Goal: Task Accomplishment & Management: Use online tool/utility

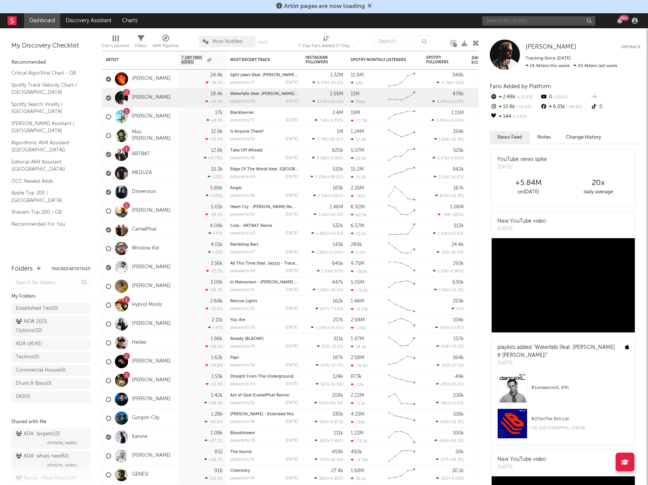
click at [532, 20] on input "text" at bounding box center [538, 20] width 113 height 9
type input "[PERSON_NAME]"
click at [540, 20] on input "[PERSON_NAME]" at bounding box center [538, 20] width 113 height 9
click at [533, 34] on div "[PERSON_NAME]" at bounding box center [550, 35] width 83 height 9
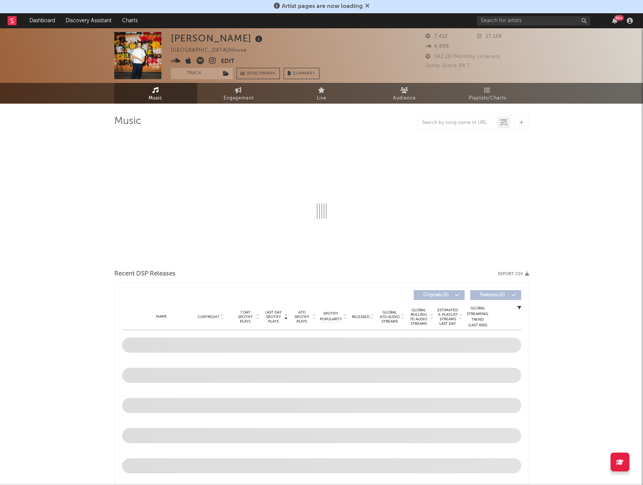
select select "6m"
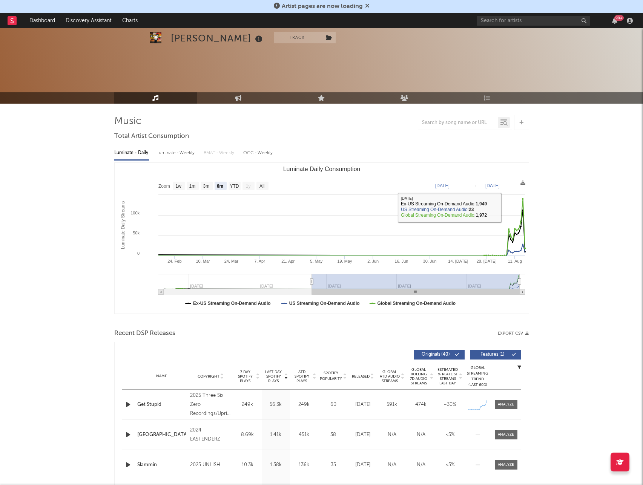
scroll to position [226, 0]
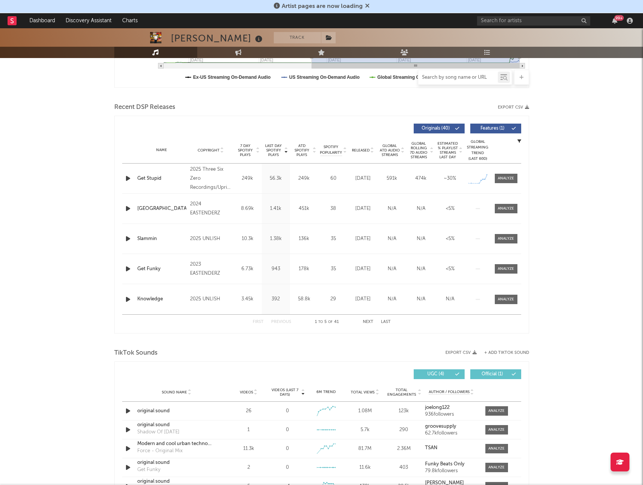
click at [446, 78] on input "text" at bounding box center [458, 78] width 80 height 6
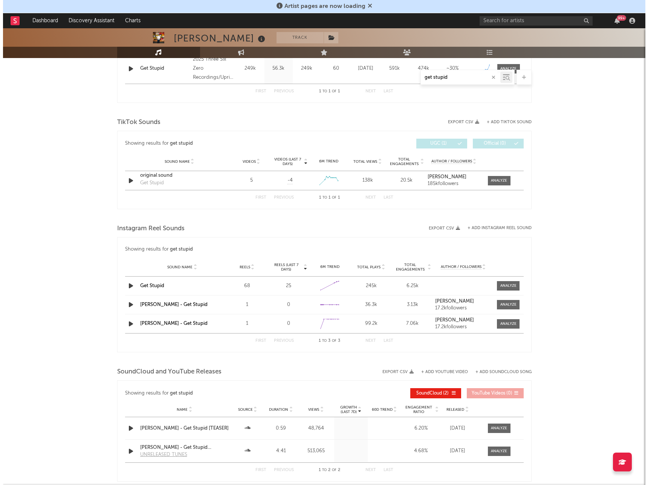
scroll to position [339, 0]
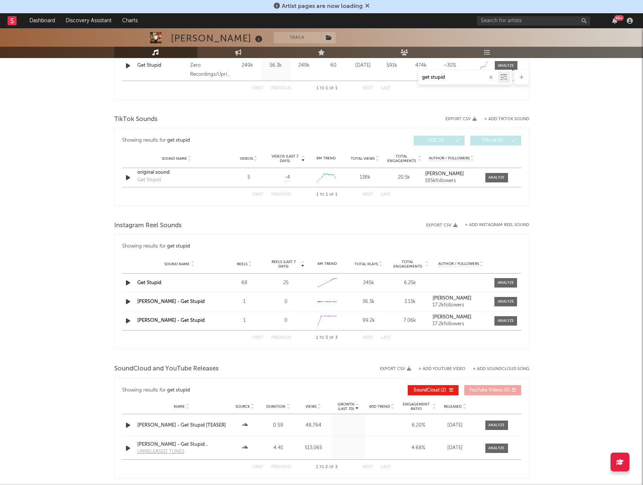
type input "get stupid"
click at [596, 145] on div "[PERSON_NAME] Track Netherlands | House Edit Track Benchmark Summary 7,412 17,1…" at bounding box center [321, 112] width 643 height 846
drag, startPoint x: 610, startPoint y: 130, endPoint x: 582, endPoint y: 114, distance: 32.4
click at [610, 129] on div "[PERSON_NAME] Track Netherlands | House Edit Track Benchmark Summary 7,412 17,1…" at bounding box center [321, 112] width 643 height 846
click at [520, 77] on icon at bounding box center [521, 77] width 4 height 5
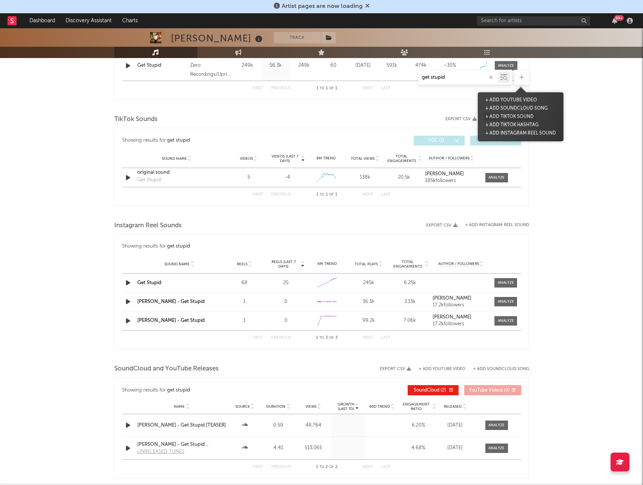
click at [518, 116] on button "+ Add TikTok Sound" at bounding box center [509, 117] width 52 height 8
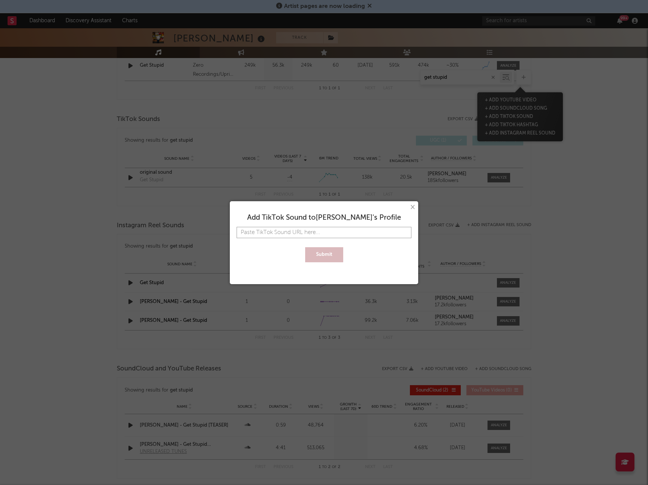
click at [305, 227] on input "text" at bounding box center [324, 232] width 175 height 11
paste input "[URL][DOMAIN_NAME]"
type input "[URL][DOMAIN_NAME]"
drag, startPoint x: 288, startPoint y: 231, endPoint x: 455, endPoint y: 226, distance: 167.4
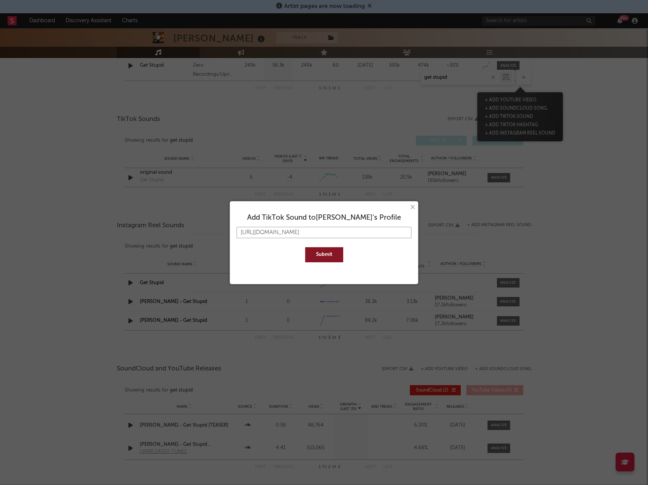
click at [455, 226] on div "× Add TikTok Sound to [PERSON_NAME] 's Profile [URL][DOMAIN_NAME] Submit" at bounding box center [324, 242] width 648 height 485
type input "[URL][DOMAIN_NAME]"
drag, startPoint x: 408, startPoint y: 231, endPoint x: 352, endPoint y: 231, distance: 55.8
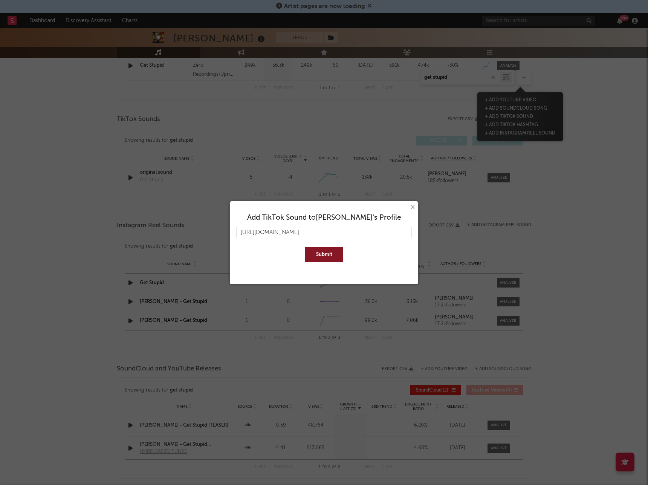
click at [352, 231] on input "[URL][DOMAIN_NAME]" at bounding box center [324, 232] width 175 height 11
type input "[URL][DOMAIN_NAME]"
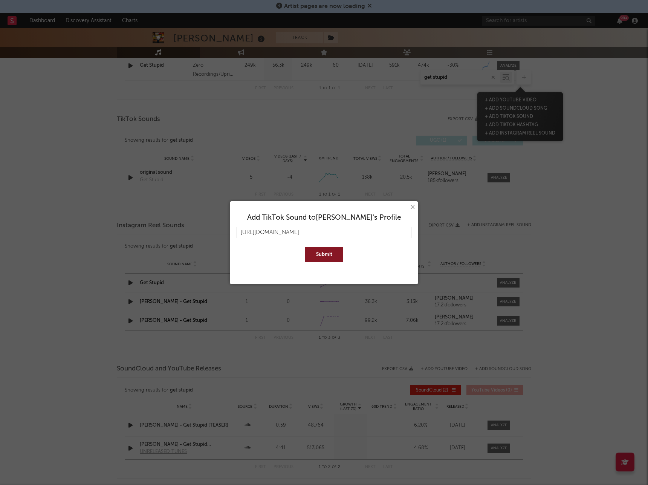
click at [334, 251] on button "Submit" at bounding box center [324, 254] width 38 height 15
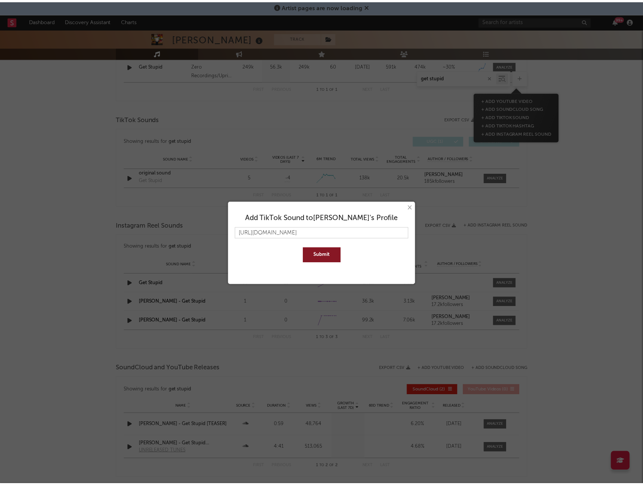
scroll to position [0, 0]
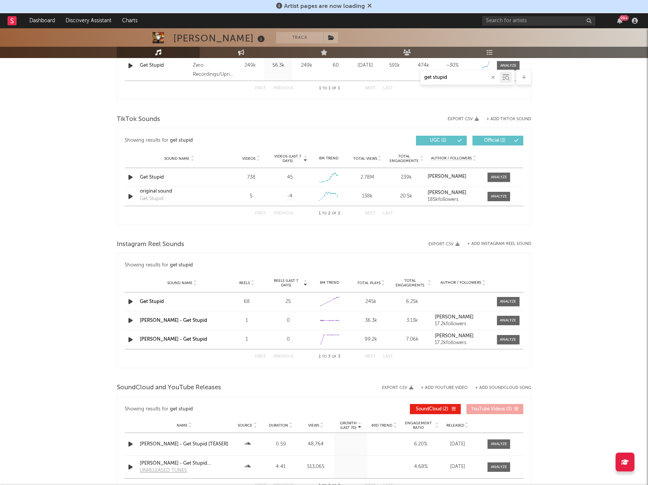
drag, startPoint x: 559, startPoint y: 248, endPoint x: 566, endPoint y: 230, distance: 19.8
click at [559, 248] on div "[PERSON_NAME] Track Netherlands | House Edit Track Benchmark Summary 7,412 17,1…" at bounding box center [324, 121] width 648 height 865
click at [594, 169] on div "[PERSON_NAME] Track Netherlands | House Edit Track Benchmark Summary 7,412 17,1…" at bounding box center [321, 121] width 643 height 865
click at [573, 188] on div "[PERSON_NAME] Track Netherlands | House Edit Track Benchmark Summary 7,412 17,1…" at bounding box center [321, 121] width 643 height 865
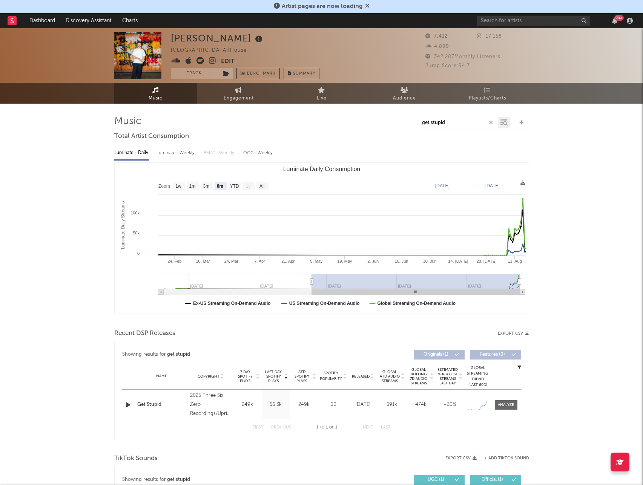
click at [491, 123] on icon "button" at bounding box center [491, 122] width 4 height 5
click at [553, 176] on div "[PERSON_NAME] Netherlands | House Edit Track Benchmark Summary 7,412 17,158 4,8…" at bounding box center [321, 460] width 643 height 865
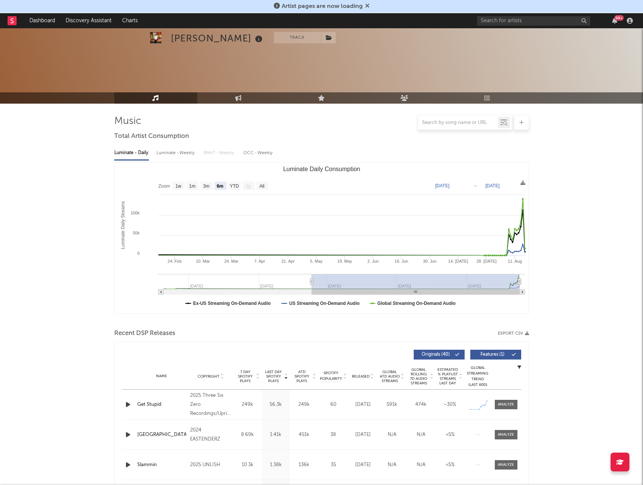
scroll to position [188, 0]
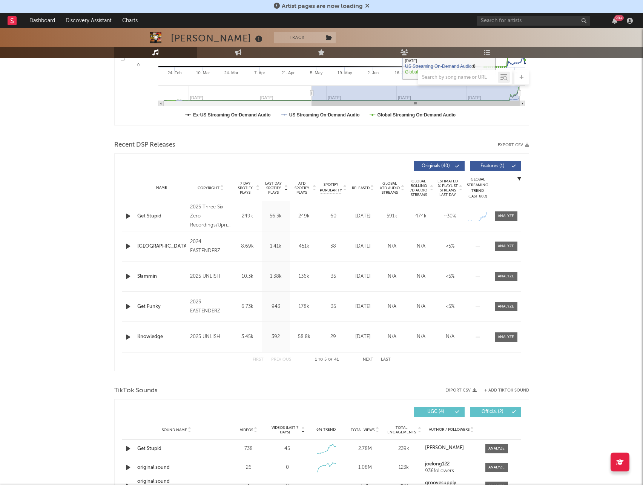
click at [591, 135] on div "[PERSON_NAME] Track Netherlands | House Edit Track Benchmark Summary 7,412 17,1…" at bounding box center [321, 409] width 643 height 1139
click at [540, 20] on input "text" at bounding box center [533, 20] width 113 height 9
click at [514, 21] on input "president" at bounding box center [533, 20] width 113 height 9
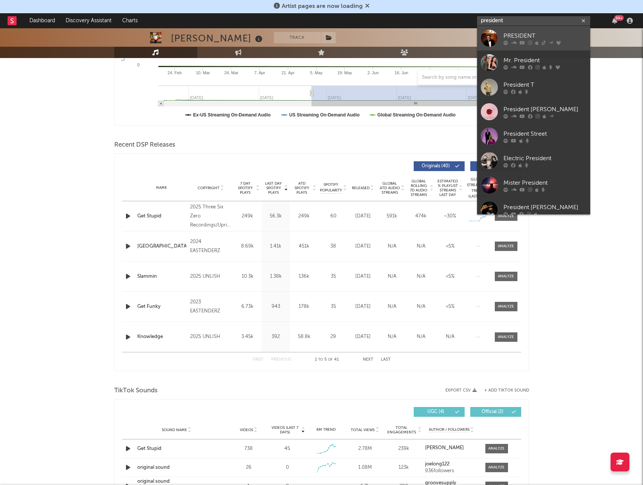
type input "president"
click at [517, 37] on div "PRESIDENT" at bounding box center [544, 35] width 83 height 9
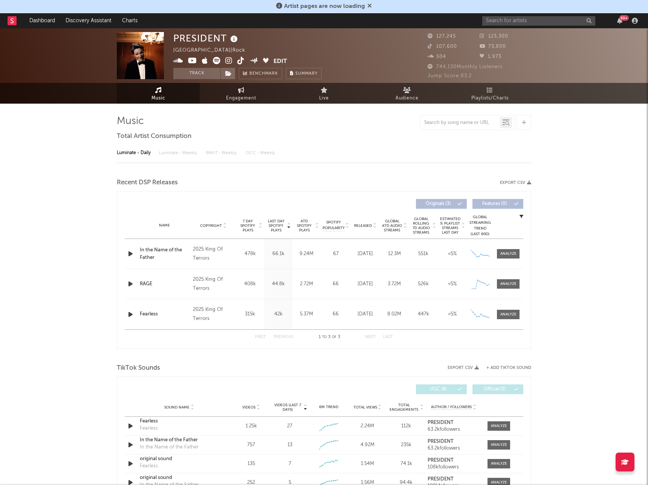
select select "1w"
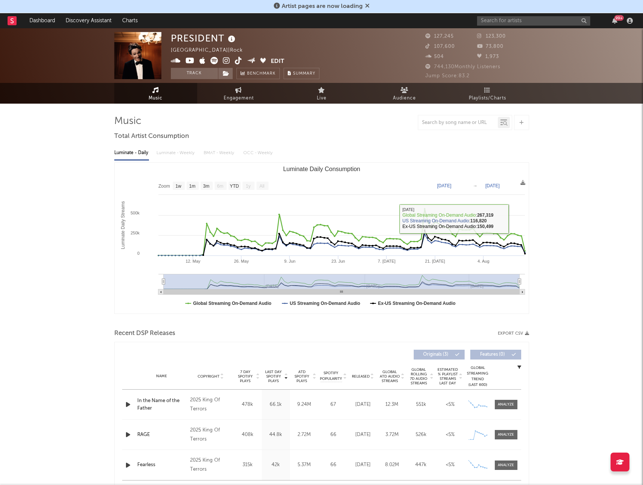
drag, startPoint x: 582, startPoint y: 229, endPoint x: 582, endPoint y: 225, distance: 4.5
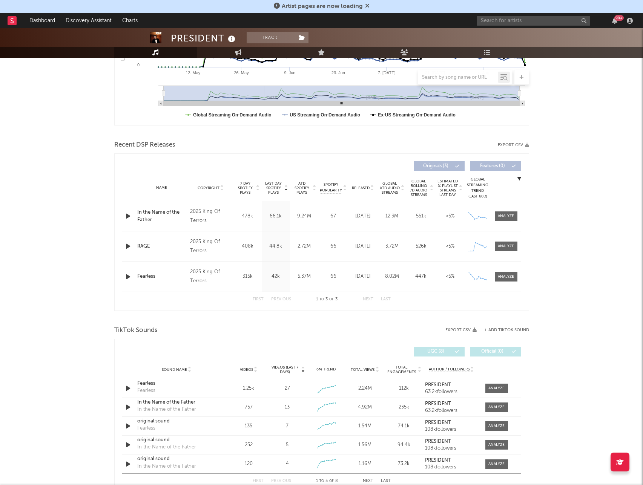
scroll to position [377, 0]
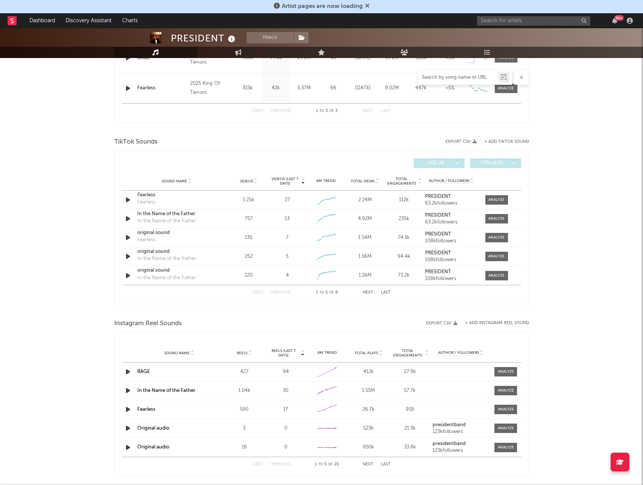
click at [456, 80] on input "text" at bounding box center [458, 78] width 80 height 6
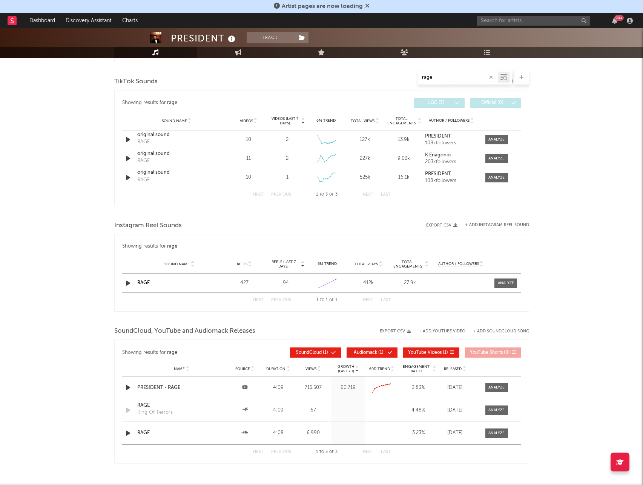
type input "rage"
click at [598, 219] on div "PRESIDENT Track [GEOGRAPHIC_DATA] | Rock Edit Track Benchmark Summary 127,245 1…" at bounding box center [321, 85] width 643 height 869
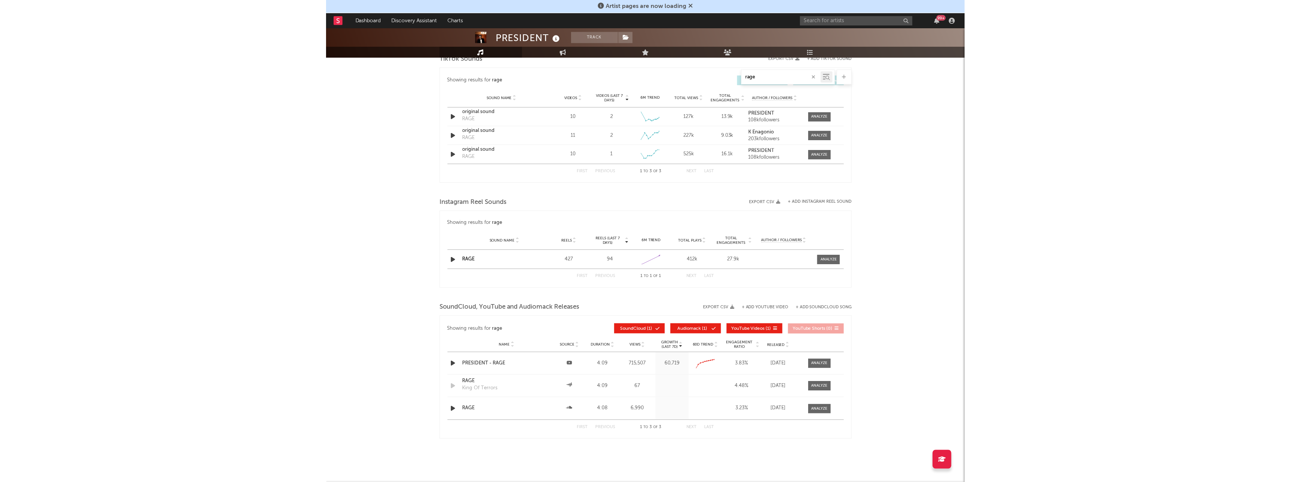
scroll to position [412, 0]
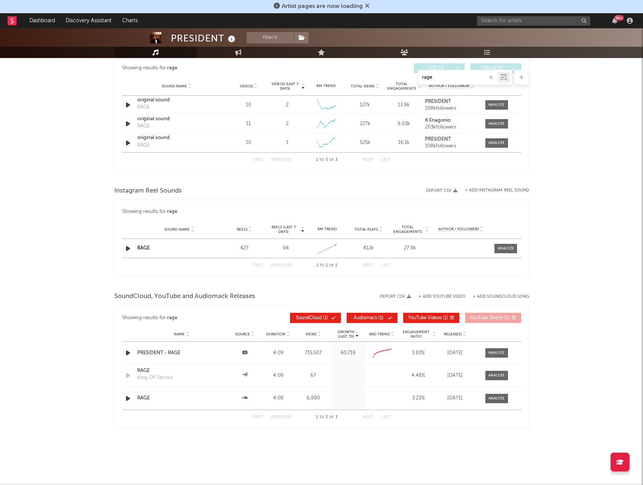
click at [588, 211] on div "PRESIDENT Track [GEOGRAPHIC_DATA] | Rock Edit Track Benchmark Summary 127,245 1…" at bounding box center [321, 51] width 643 height 869
click at [583, 219] on div "PRESIDENT Track [GEOGRAPHIC_DATA] | Rock Edit Track Benchmark Summary 127,245 1…" at bounding box center [321, 51] width 643 height 869
